Goal: Find specific page/section: Find specific page/section

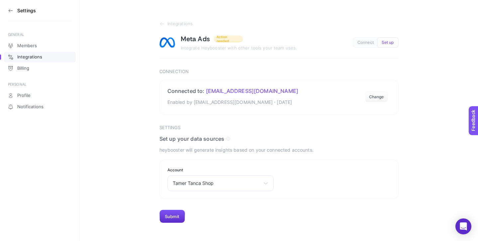
click at [13, 10] on icon at bounding box center [10, 10] width 5 height 5
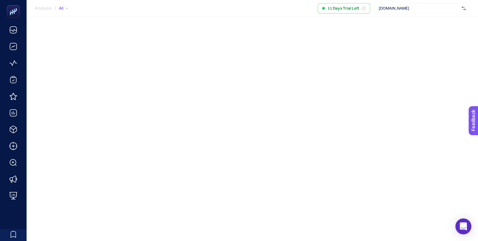
click at [410, 5] on div "[DOMAIN_NAME]" at bounding box center [422, 8] width 96 height 11
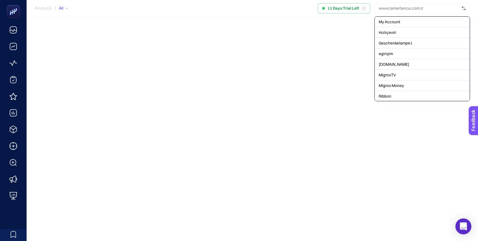
click at [404, 10] on input "text" at bounding box center [419, 8] width 80 height 5
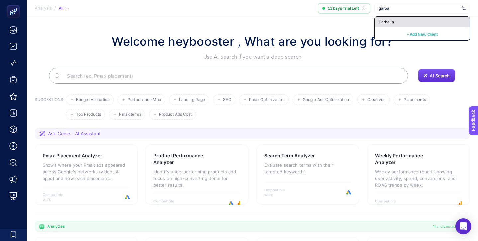
type input "garba"
click at [401, 20] on div "Garbalia" at bounding box center [422, 22] width 95 height 11
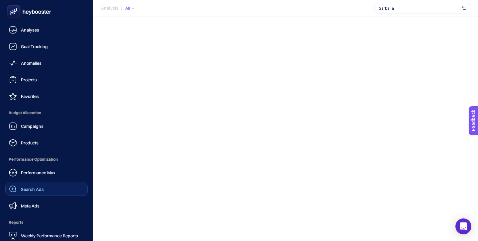
scroll to position [65, 0]
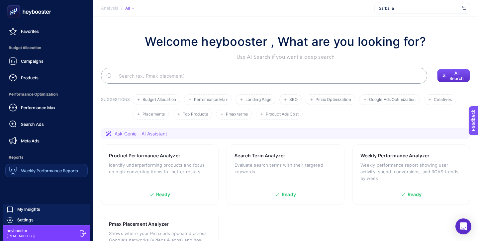
click at [53, 170] on span "Weekly Performance Reports" at bounding box center [49, 170] width 57 height 5
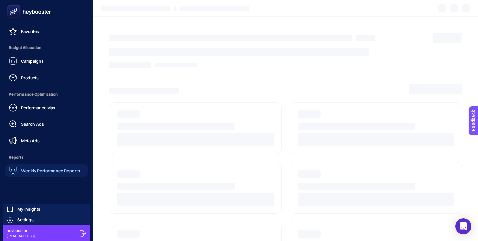
scroll to position [25, 0]
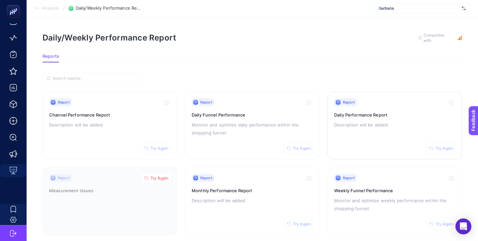
click at [380, 112] on h3 "Daily Performance Report" at bounding box center [394, 115] width 121 height 7
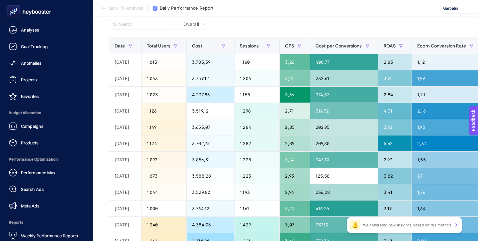
click at [41, 23] on div at bounding box center [46, 11] width 82 height 23
click at [40, 31] on link "Analyses" at bounding box center [46, 29] width 82 height 13
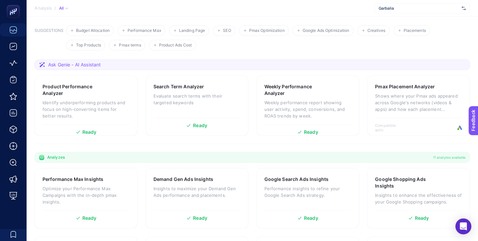
click at [414, 5] on div "Garbalia" at bounding box center [422, 8] width 96 height 11
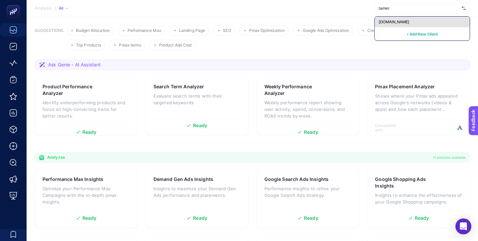
type input "tamer"
click at [415, 19] on div "[DOMAIN_NAME]" at bounding box center [422, 22] width 95 height 11
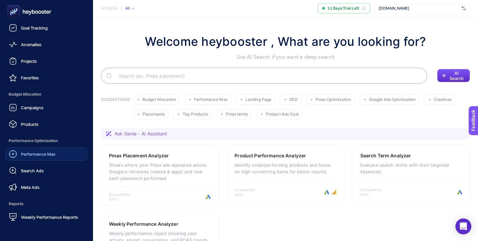
scroll to position [21, 0]
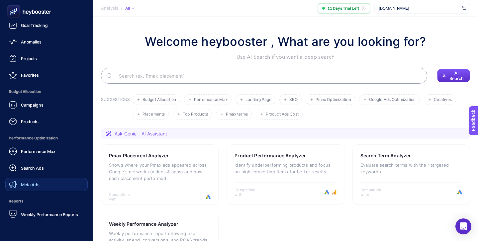
click at [40, 188] on link "Meta Ads" at bounding box center [46, 184] width 82 height 13
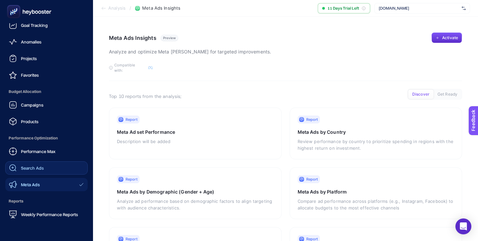
scroll to position [65, 0]
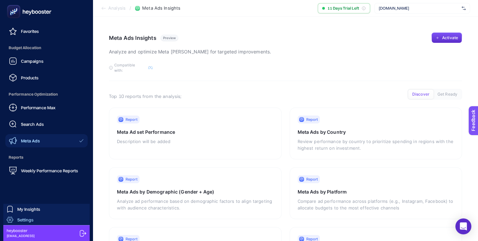
click at [52, 218] on link "Settings" at bounding box center [46, 220] width 86 height 11
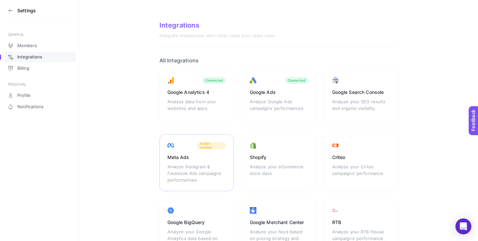
click at [186, 148] on div "Meta Ads Analyze Instagram & Facebook Ads campaigns’ performances. Action needed" at bounding box center [196, 162] width 74 height 57
